Goal: Task Accomplishment & Management: Complete application form

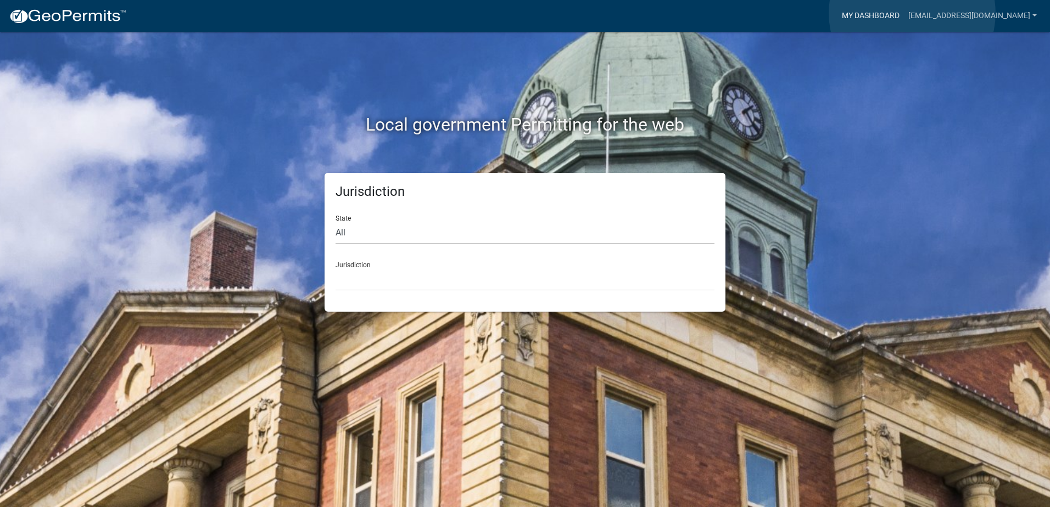
click at [904, 13] on link "My Dashboard" at bounding box center [870, 15] width 66 height 21
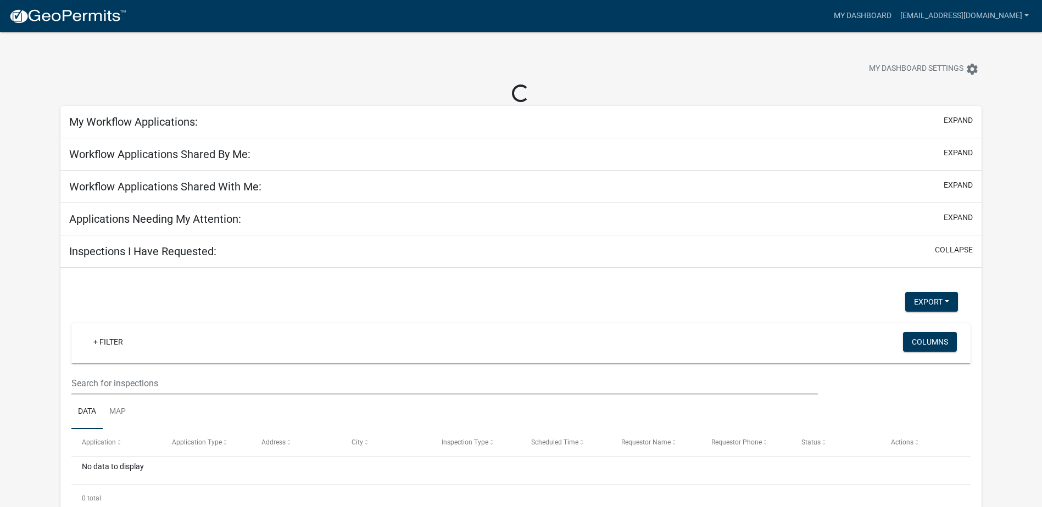
select select "2: 50"
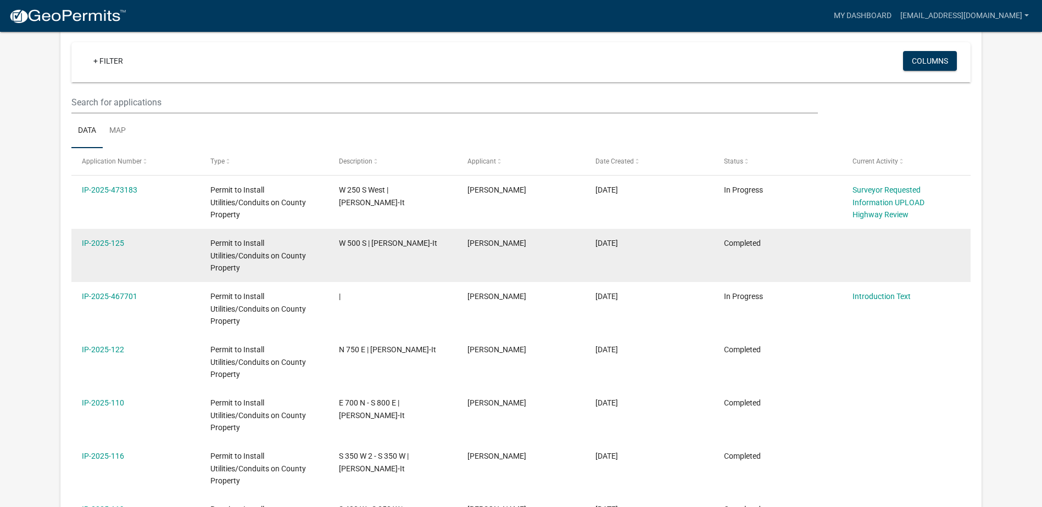
scroll to position [110, 0]
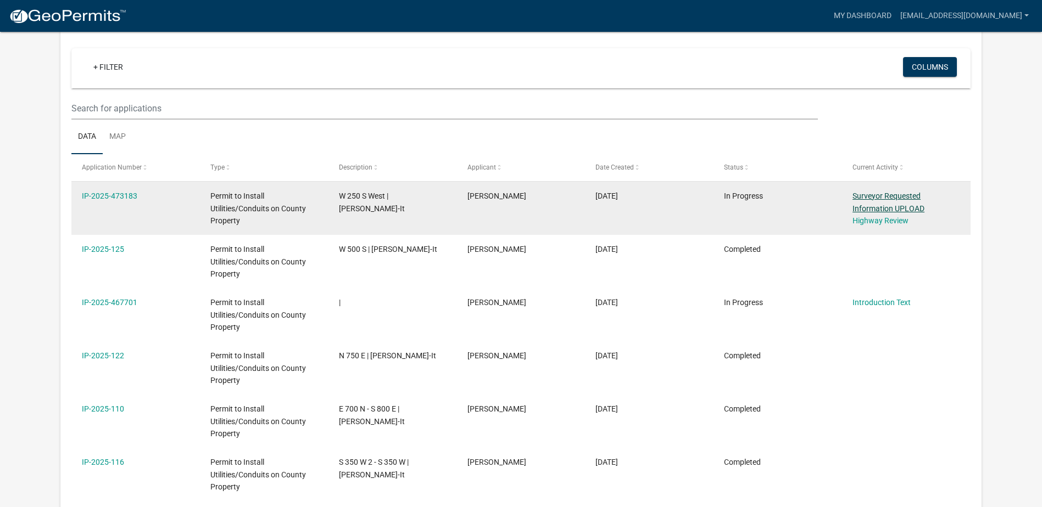
click at [876, 206] on link "Surveyor Requested Information UPLOAD" at bounding box center [888, 202] width 72 height 21
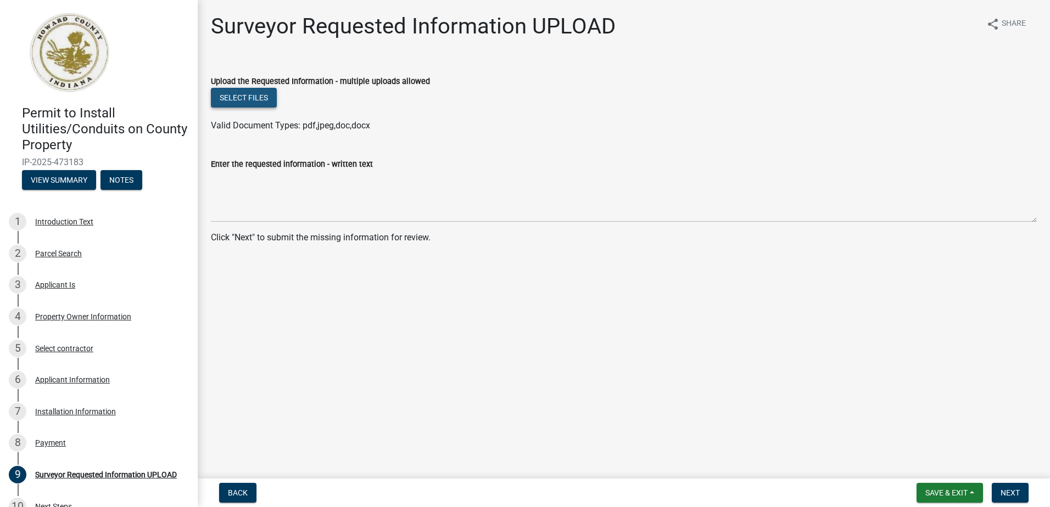
click at [256, 98] on button "Select files" at bounding box center [244, 98] width 66 height 20
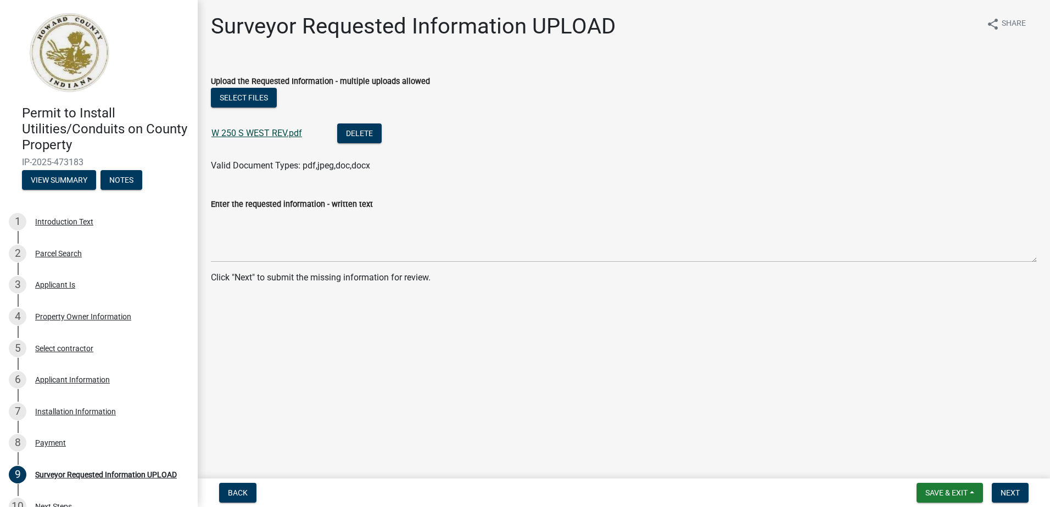
click at [275, 131] on link "W 250 S WEST REV.pdf" at bounding box center [256, 133] width 91 height 10
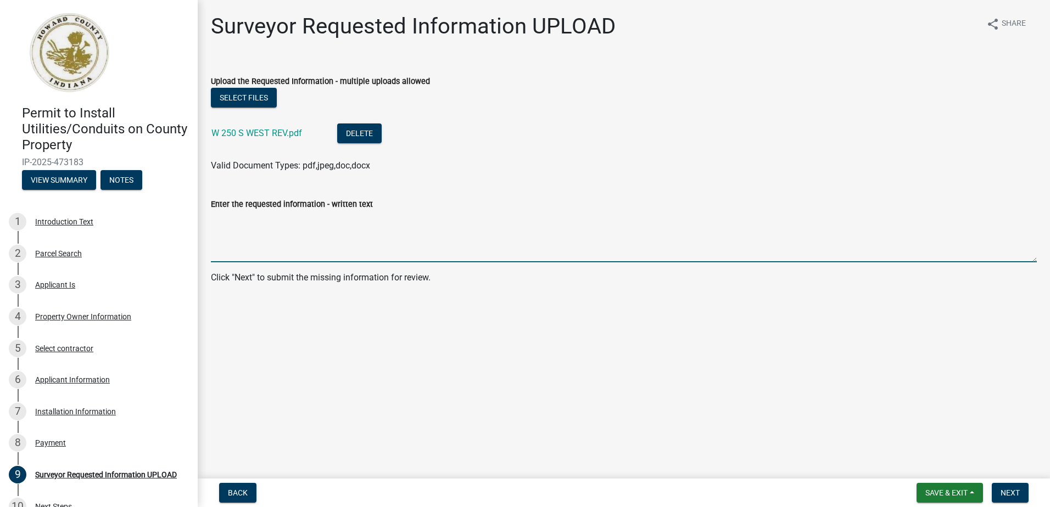
click at [268, 232] on textarea "Enter the requested information - written text" at bounding box center [624, 237] width 826 height 52
type textarea "See attachment"
click at [1010, 491] on span "Next" at bounding box center [1009, 493] width 19 height 9
